Goal: Task Accomplishment & Management: Manage account settings

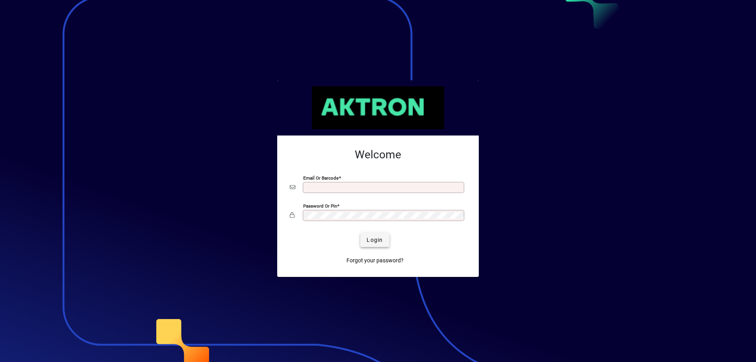
type input "**********"
click at [368, 242] on span "Login" at bounding box center [374, 240] width 16 height 8
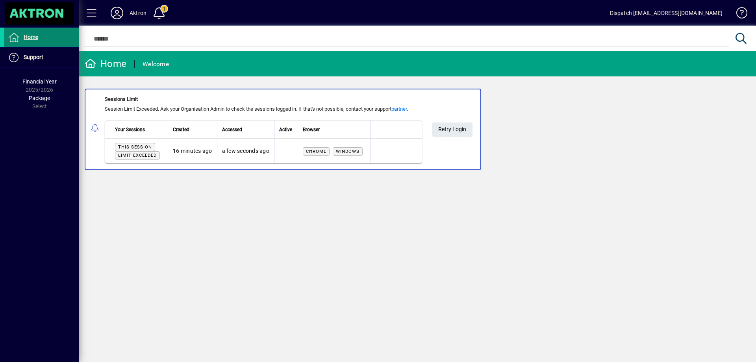
click at [36, 38] on span "Home" at bounding box center [31, 37] width 15 height 6
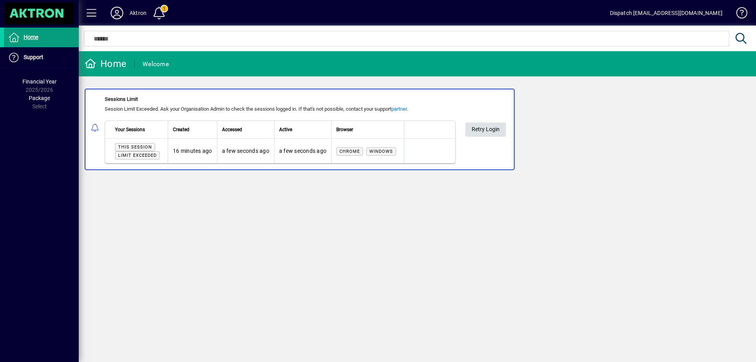
click at [484, 128] on span "Retry Login" at bounding box center [485, 129] width 28 height 13
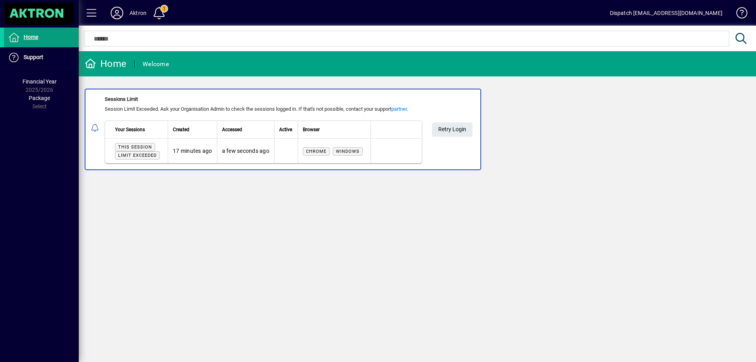
click at [121, 64] on div "Home" at bounding box center [106, 63] width 42 height 13
click at [89, 62] on icon at bounding box center [91, 63] width 12 height 9
click at [446, 128] on span "Retry Login" at bounding box center [452, 129] width 28 height 13
drag, startPoint x: 0, startPoint y: 0, endPoint x: 446, endPoint y: 128, distance: 464.1
click at [446, 128] on span "Retry Login" at bounding box center [452, 129] width 28 height 13
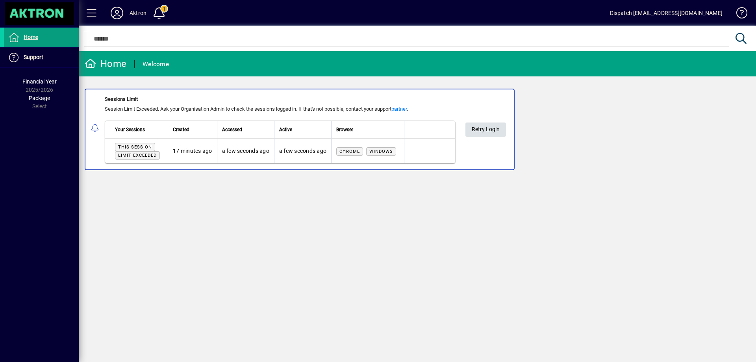
click at [491, 131] on span "Retry Login" at bounding box center [485, 129] width 28 height 13
drag, startPoint x: 0, startPoint y: 0, endPoint x: 491, endPoint y: 131, distance: 508.3
click at [491, 131] on span "Retry Login" at bounding box center [485, 129] width 28 height 13
click at [494, 133] on span "Retry Login" at bounding box center [485, 129] width 28 height 13
click at [482, 131] on span "Retry Login" at bounding box center [485, 129] width 28 height 13
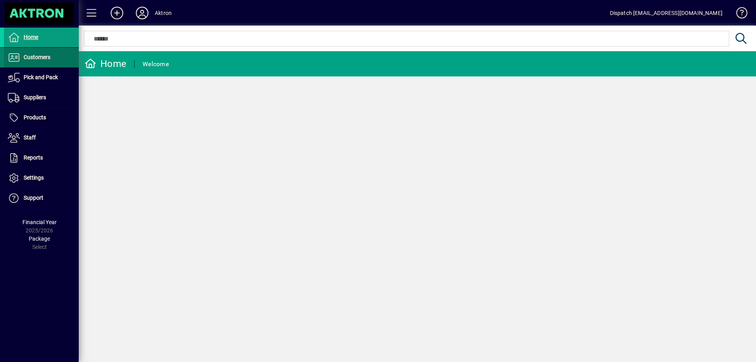
click at [37, 59] on span "Customers" at bounding box center [37, 57] width 27 height 6
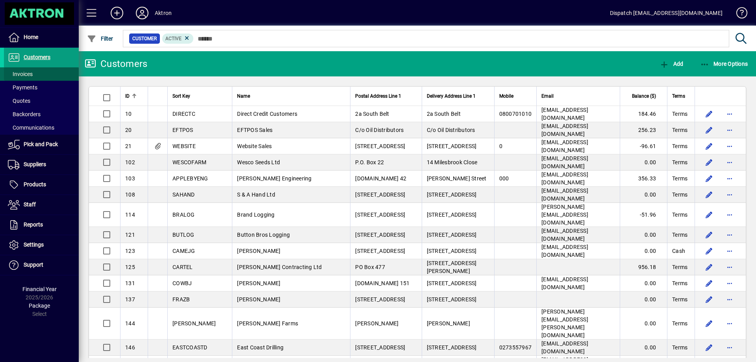
click at [22, 76] on span "Invoices" at bounding box center [20, 74] width 25 height 6
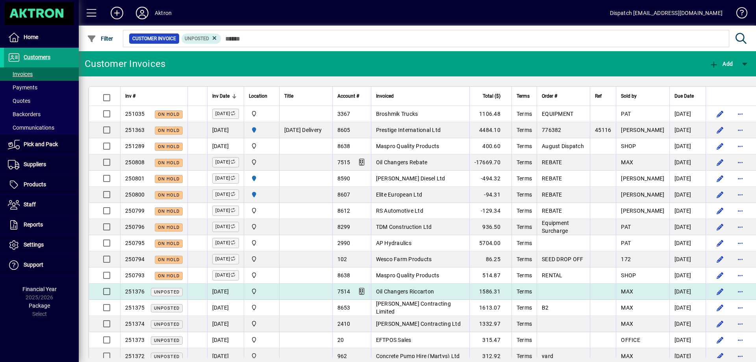
click at [432, 294] on span "Oil Changers Riccarton" at bounding box center [405, 291] width 58 height 6
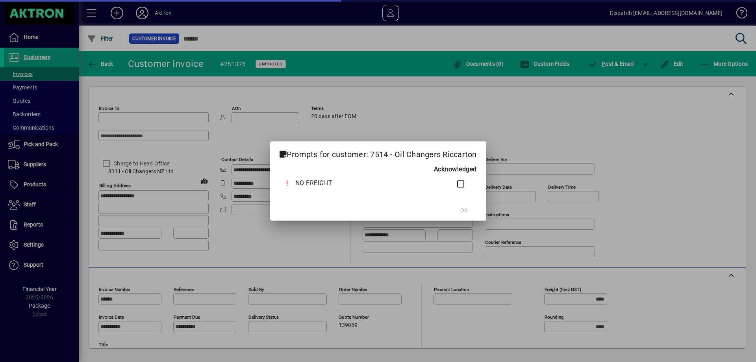
type input "**********"
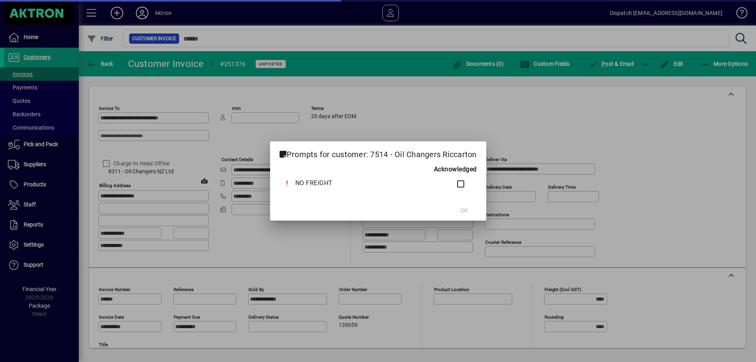
type input "*******"
click at [462, 214] on span "OK" at bounding box center [463, 210] width 7 height 8
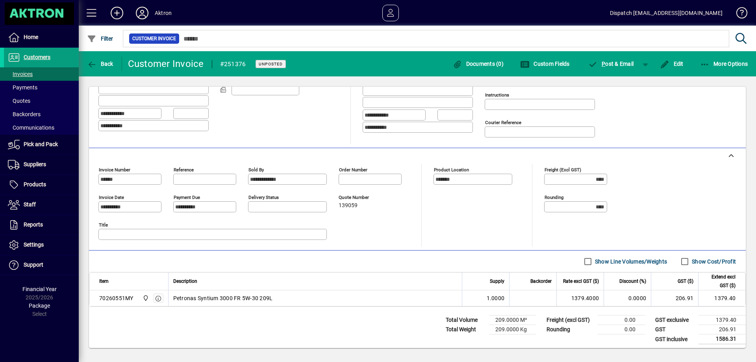
scroll to position [123, 0]
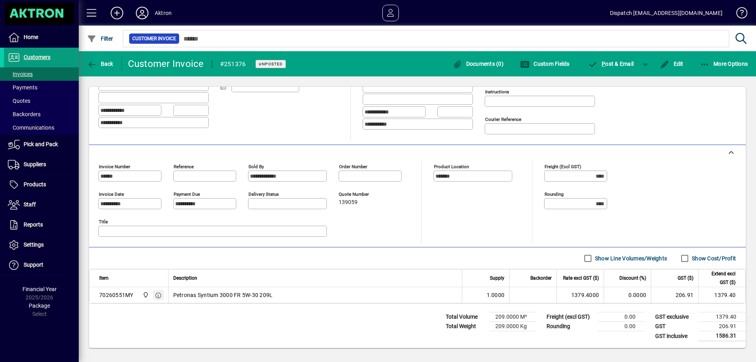
click at [159, 298] on span "button" at bounding box center [158, 295] width 7 height 8
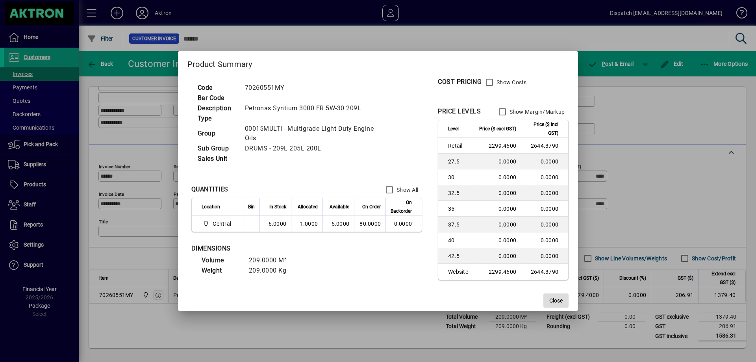
click at [557, 299] on span "Close" at bounding box center [555, 300] width 13 height 8
